Goal: Information Seeking & Learning: Understand process/instructions

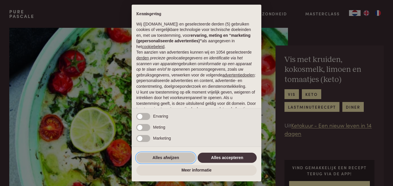
click at [170, 161] on button "Alles afwijzen" at bounding box center [165, 158] width 59 height 10
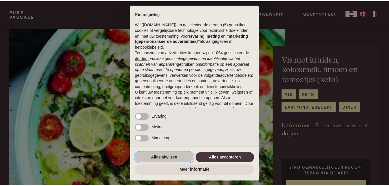
scroll to position [47, 0]
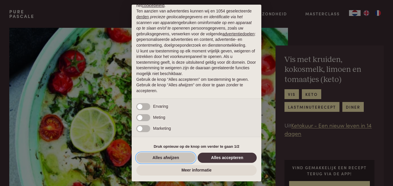
click at [173, 158] on button "Alles afwijzen" at bounding box center [165, 158] width 59 height 10
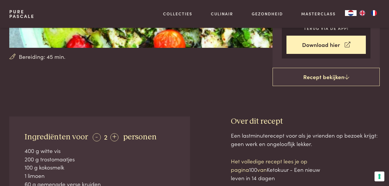
scroll to position [145, 0]
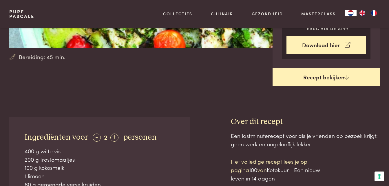
click at [325, 77] on link "Recept bekijken" at bounding box center [326, 77] width 107 height 19
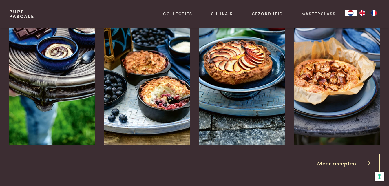
scroll to position [837, 0]
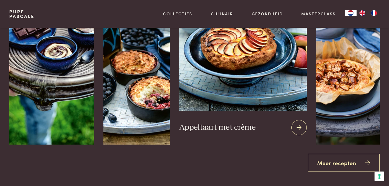
click at [193, 64] on img at bounding box center [243, 41] width 128 height 140
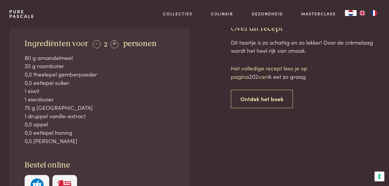
scroll to position [218, 0]
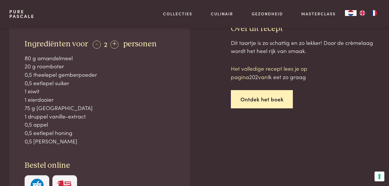
click at [260, 99] on link "Ontdek het boek" at bounding box center [262, 99] width 62 height 18
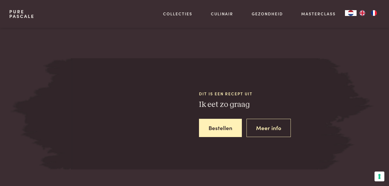
scroll to position [533, 0]
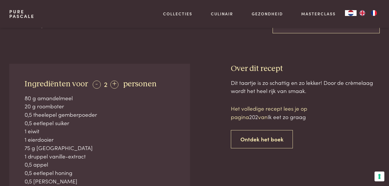
scroll to position [178, 0]
